Goal: Communication & Community: Answer question/provide support

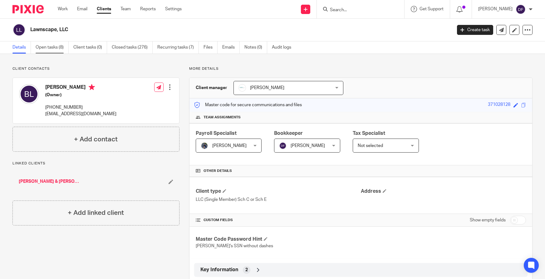
click at [57, 49] on link "Open tasks (8)" at bounding box center [52, 47] width 33 height 12
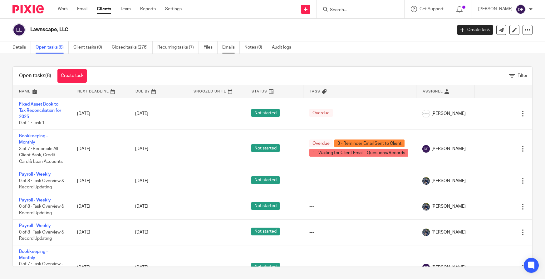
click at [225, 47] on link "Emails" at bounding box center [230, 47] width 17 height 12
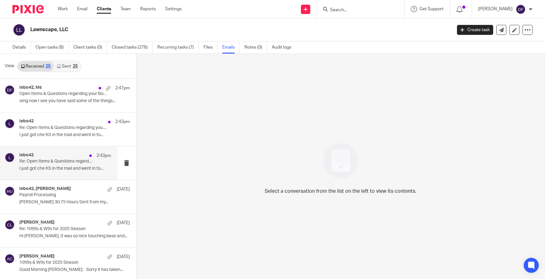
click at [49, 161] on p "Re: Open Items & Questions regarding your Bookkeeping. ACTION NEEDED" at bounding box center [55, 161] width 73 height 5
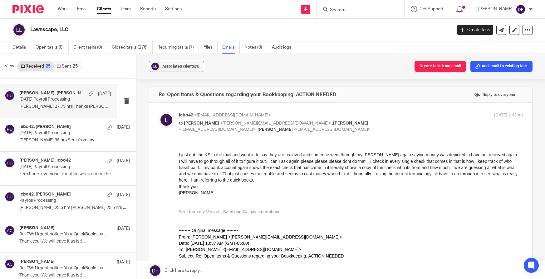
scroll to position [281, 0]
